Goal: Task Accomplishment & Management: Use online tool/utility

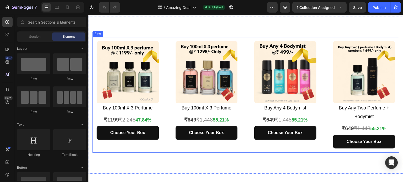
scroll to position [105, 0]
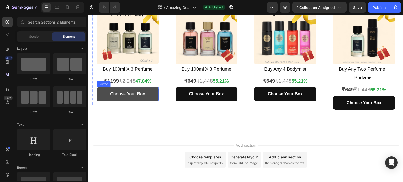
click at [154, 94] on link "Choose Your Box" at bounding box center [128, 94] width 62 height 14
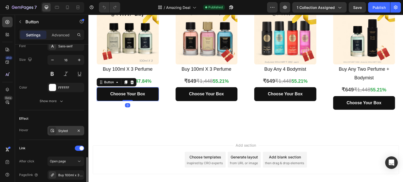
scroll to position [262, 0]
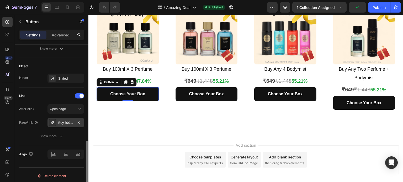
click at [64, 121] on div "Buy 100ml x 3 perfume" at bounding box center [65, 123] width 15 height 5
click at [61, 93] on div "Link" at bounding box center [51, 96] width 65 height 8
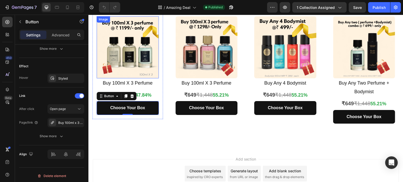
scroll to position [79, 0]
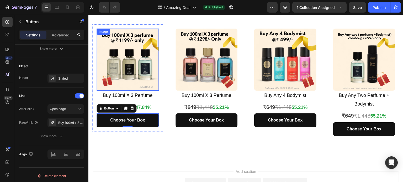
click at [124, 49] on img at bounding box center [128, 60] width 62 height 62
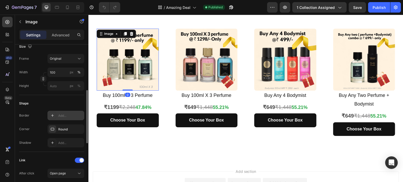
scroll to position [210, 0]
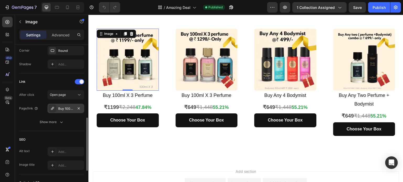
click at [68, 109] on div "Buy 100ml x 3 perfume" at bounding box center [65, 109] width 15 height 5
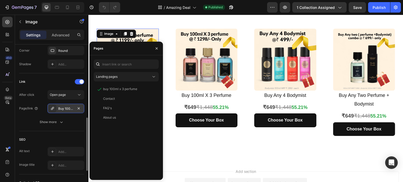
click at [66, 109] on div "Buy 100ml x 3 perfume" at bounding box center [65, 109] width 15 height 5
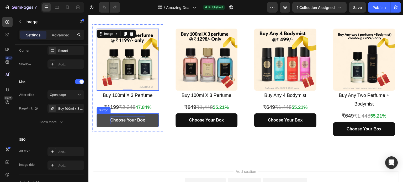
click at [124, 119] on strong "Choose Your Box" at bounding box center [127, 120] width 35 height 4
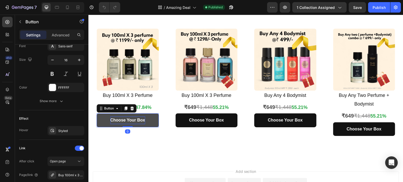
scroll to position [0, 0]
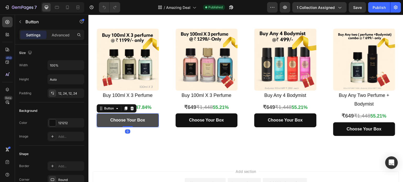
click at [104, 116] on link "Choose Your Box" at bounding box center [128, 121] width 62 height 14
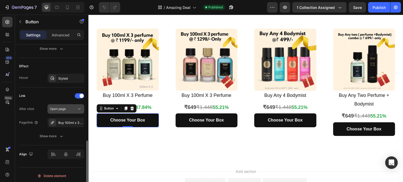
scroll to position [263, 0]
click at [67, 120] on div "Buy 100ml x 3 perfume" at bounding box center [65, 122] width 15 height 5
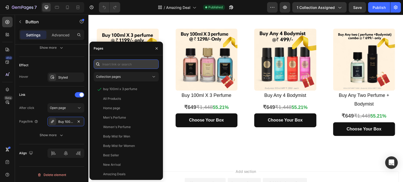
click at [117, 65] on input "text" at bounding box center [126, 64] width 65 height 9
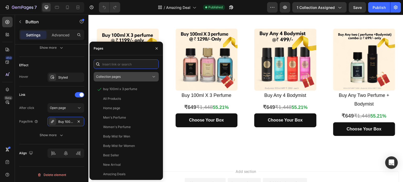
paste input "[URL][DOMAIN_NAME]"
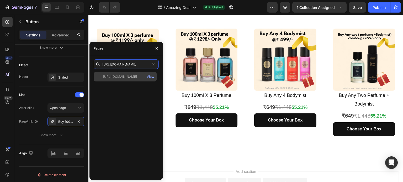
type input "[URL][DOMAIN_NAME]"
click at [129, 76] on div "[URL][DOMAIN_NAME]" at bounding box center [120, 77] width 34 height 5
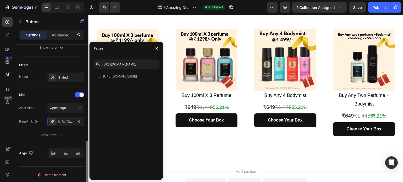
click at [58, 88] on div "Link After click Open page Page/link [URL][DOMAIN_NAME] Show more" at bounding box center [51, 116] width 65 height 58
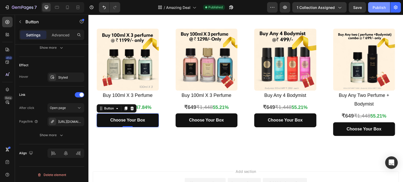
click at [379, 10] on button "Publish" at bounding box center [379, 7] width 22 height 10
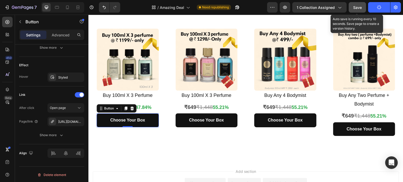
click at [357, 9] on span "Save" at bounding box center [357, 7] width 9 height 4
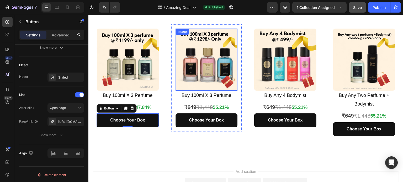
click at [193, 53] on img at bounding box center [207, 60] width 62 height 62
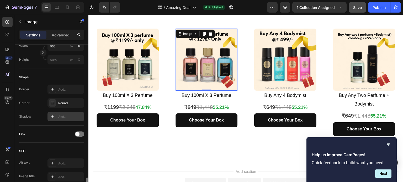
scroll to position [210, 0]
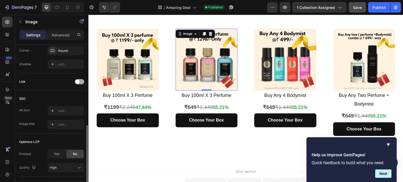
click at [79, 81] on span at bounding box center [77, 82] width 4 height 4
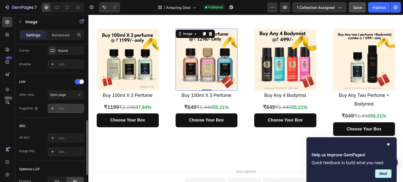
click at [65, 105] on div "Add..." at bounding box center [65, 108] width 37 height 9
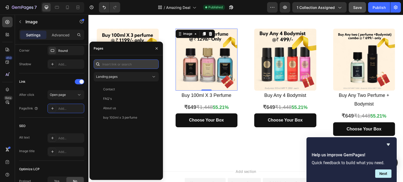
click at [128, 64] on input "text" at bounding box center [126, 64] width 65 height 9
paste input "[URL][DOMAIN_NAME]"
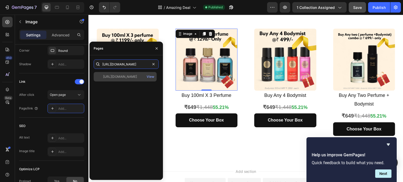
type input "[URL][DOMAIN_NAME]"
click at [127, 75] on div "[URL][DOMAIN_NAME]" at bounding box center [120, 77] width 34 height 5
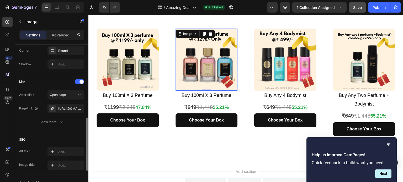
click at [49, 84] on div "Link" at bounding box center [51, 82] width 65 height 8
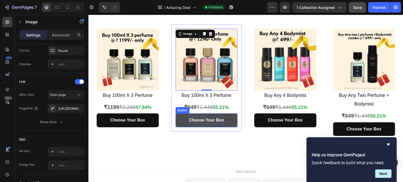
click at [197, 119] on strong "Choose Your Box" at bounding box center [206, 120] width 35 height 4
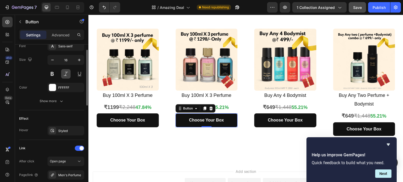
scroll to position [157, 0]
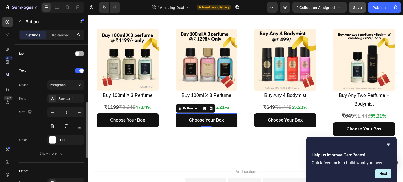
click at [81, 53] on div at bounding box center [79, 53] width 9 height 5
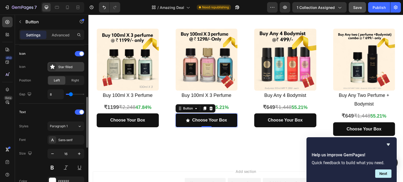
click at [62, 63] on div "Star filled" at bounding box center [65, 66] width 37 height 9
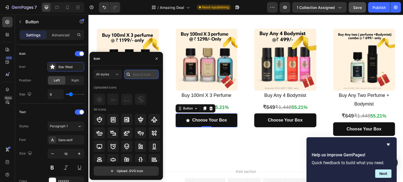
click at [134, 76] on input "text" at bounding box center [141, 74] width 35 height 9
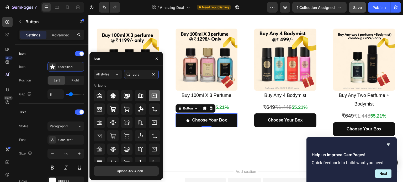
type input "cart"
click at [153, 96] on icon at bounding box center [154, 96] width 5 height 4
click at [96, 110] on div at bounding box center [99, 109] width 11 height 11
click at [100, 98] on icon at bounding box center [100, 95] width 6 height 5
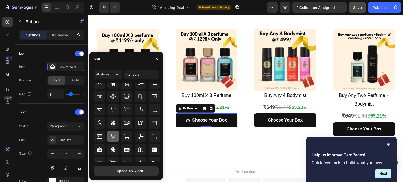
click at [115, 138] on icon at bounding box center [113, 137] width 6 height 6
click at [125, 140] on div at bounding box center [126, 136] width 11 height 11
click at [111, 137] on icon at bounding box center [113, 137] width 6 height 6
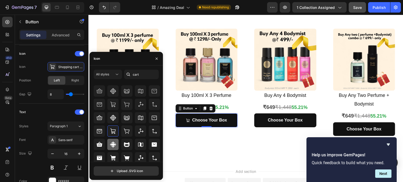
scroll to position [33, 0]
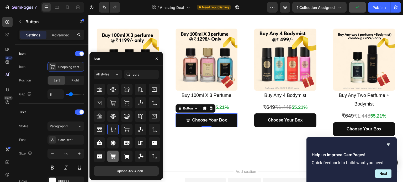
click at [112, 156] on icon at bounding box center [112, 156] width 5 height 5
click at [113, 128] on icon at bounding box center [113, 130] width 6 height 6
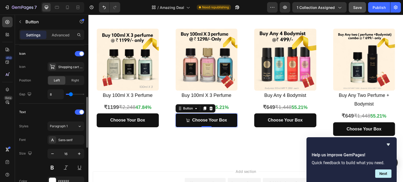
click at [62, 102] on div "Icon Icon Shopping cart regular Position Left Right Gap 8" at bounding box center [51, 74] width 65 height 59
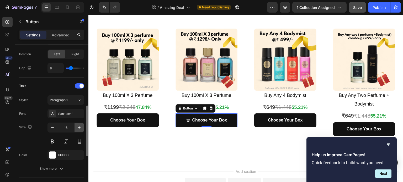
click at [79, 130] on button "button" at bounding box center [79, 127] width 9 height 9
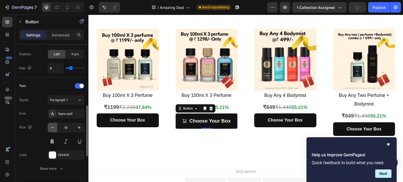
click at [50, 128] on icon "button" at bounding box center [52, 127] width 5 height 5
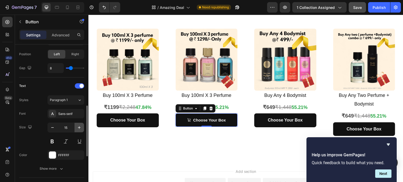
click at [77, 126] on icon "button" at bounding box center [79, 127] width 5 height 5
type input "16"
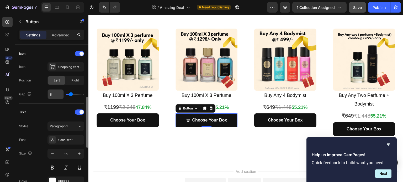
scroll to position [131, 0]
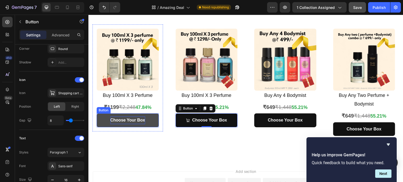
click at [129, 122] on strong "Choose Your Box" at bounding box center [127, 120] width 35 height 4
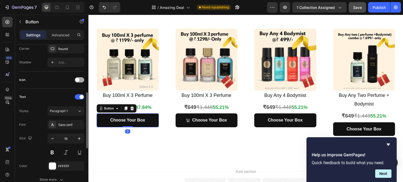
click at [81, 80] on div at bounding box center [79, 79] width 9 height 5
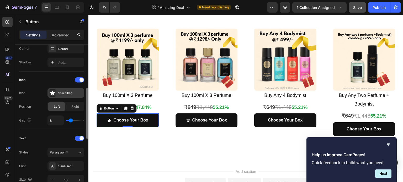
click at [70, 93] on div "Star filled" at bounding box center [70, 93] width 25 height 5
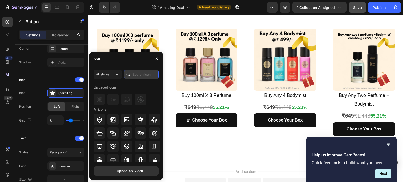
click at [138, 73] on input "text" at bounding box center [141, 74] width 35 height 9
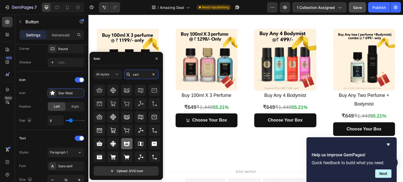
scroll to position [33, 0]
type input "cart"
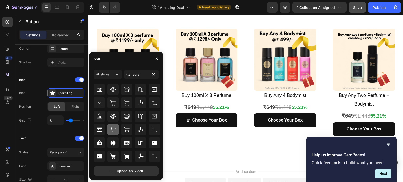
click at [113, 131] on icon at bounding box center [113, 130] width 6 height 6
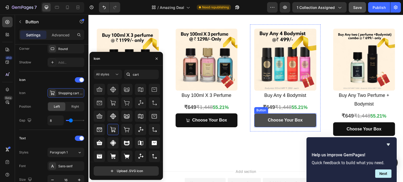
click at [259, 120] on link "Choose Your Box" at bounding box center [285, 121] width 62 height 14
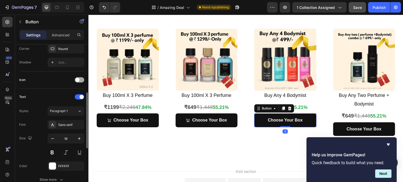
click at [79, 80] on span at bounding box center [77, 80] width 4 height 4
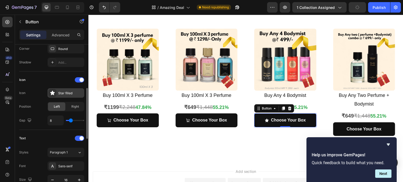
click at [70, 94] on div "Star filled" at bounding box center [70, 93] width 25 height 5
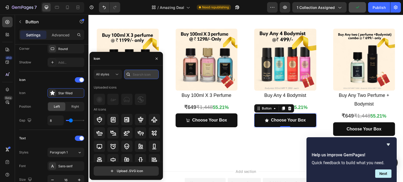
click at [142, 77] on input "text" at bounding box center [141, 74] width 35 height 9
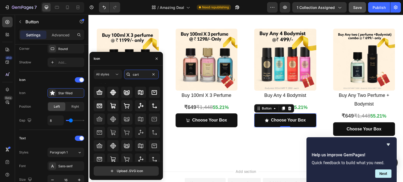
scroll to position [0, 0]
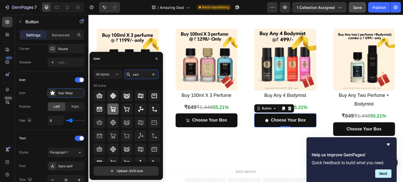
type input "cart"
click at [115, 110] on icon at bounding box center [113, 109] width 6 height 6
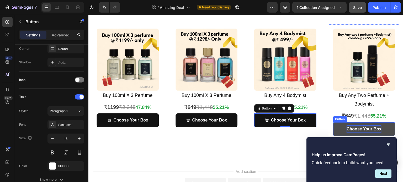
click at [358, 128] on strong "Choose Your Box" at bounding box center [364, 129] width 35 height 4
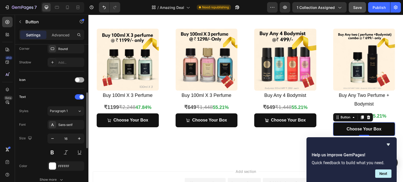
click at [78, 81] on div at bounding box center [79, 79] width 9 height 5
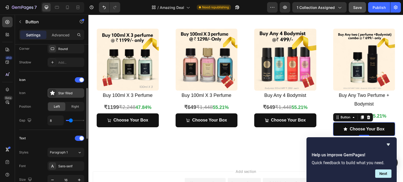
click at [73, 92] on div "Star filled" at bounding box center [70, 93] width 25 height 5
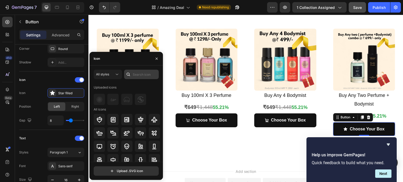
click at [132, 73] on div at bounding box center [128, 74] width 8 height 9
click at [133, 71] on input "text" at bounding box center [141, 74] width 35 height 9
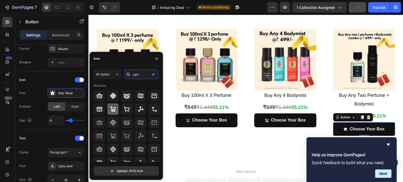
type input "cart"
click at [112, 110] on icon at bounding box center [113, 110] width 6 height 6
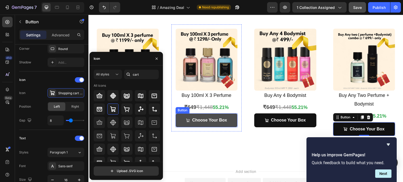
click at [187, 117] on span at bounding box center [188, 121] width 4 height 8
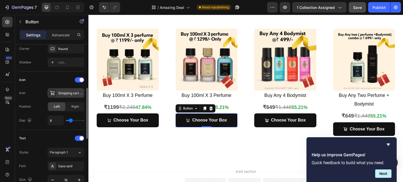
click at [64, 92] on div "Shopping cart regular" at bounding box center [70, 93] width 25 height 5
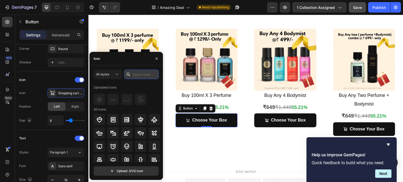
drag, startPoint x: 136, startPoint y: 76, endPoint x: 140, endPoint y: 76, distance: 3.7
click at [137, 76] on input "text" at bounding box center [141, 74] width 35 height 9
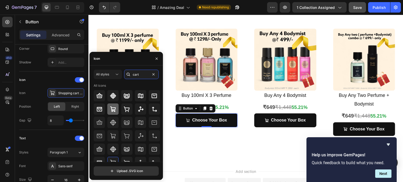
type input "cart"
click at [114, 108] on icon at bounding box center [113, 109] width 6 height 6
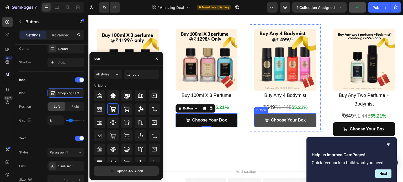
click at [265, 120] on icon at bounding box center [267, 121] width 4 height 4
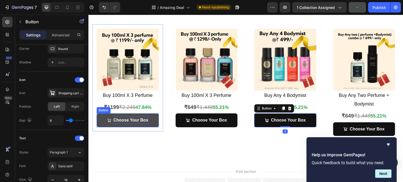
click at [115, 120] on strong "Choose Your Box" at bounding box center [130, 120] width 35 height 4
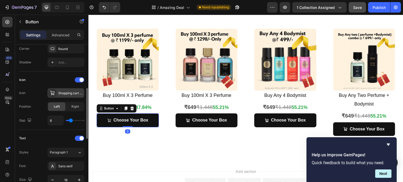
click at [71, 93] on div "Shopping cart regular" at bounding box center [70, 93] width 25 height 5
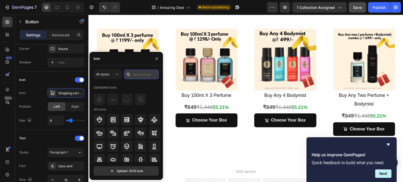
click at [137, 78] on input "text" at bounding box center [141, 74] width 35 height 9
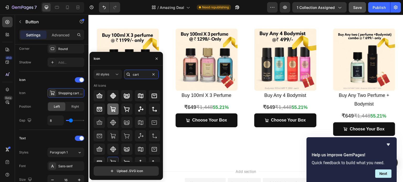
type input "cart"
click at [109, 110] on div at bounding box center [112, 109] width 11 height 11
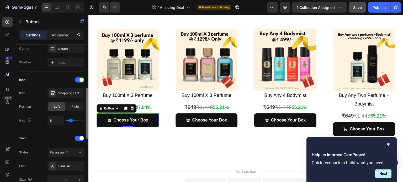
click at [40, 111] on div "Icon Icon Shopping cart bold Position Left Right Gap 8" at bounding box center [51, 101] width 65 height 50
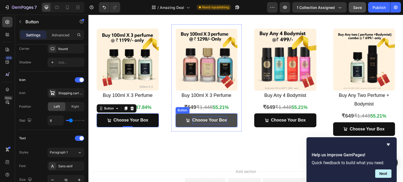
click at [199, 117] on p "Choose Your Box" at bounding box center [209, 121] width 35 height 8
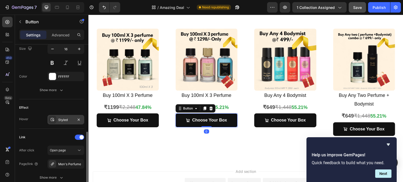
scroll to position [305, 0]
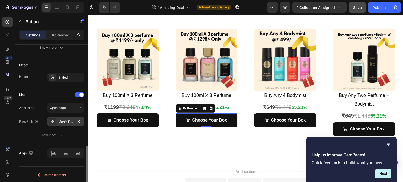
click at [69, 121] on div "Men's Perfume" at bounding box center [65, 122] width 15 height 5
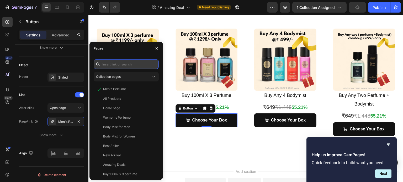
click at [132, 65] on input "text" at bounding box center [126, 64] width 65 height 9
paste input "[URL][DOMAIN_NAME]"
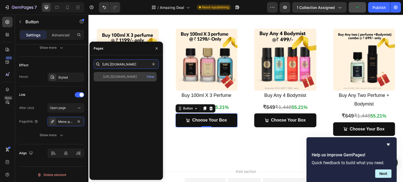
type input "[URL][DOMAIN_NAME]"
click at [130, 78] on div "[URL][DOMAIN_NAME]" at bounding box center [120, 77] width 34 height 5
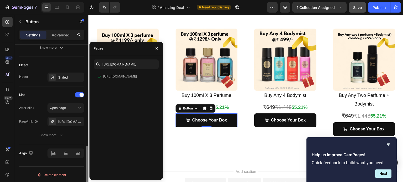
click at [53, 88] on div "Link After click Open page Page/link [URL][DOMAIN_NAME] Show more" at bounding box center [51, 116] width 65 height 58
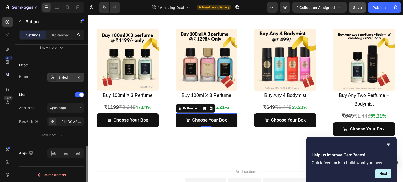
click at [66, 75] on div "Styled" at bounding box center [65, 77] width 15 height 5
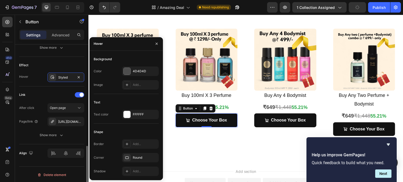
click at [57, 87] on div "Link After click Open page Page/link [URL][DOMAIN_NAME] Show more" at bounding box center [51, 116] width 65 height 58
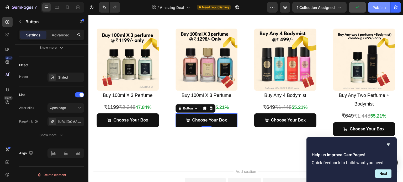
click at [378, 8] on div "Publish" at bounding box center [379, 8] width 13 height 6
